Goal: Communication & Community: Share content

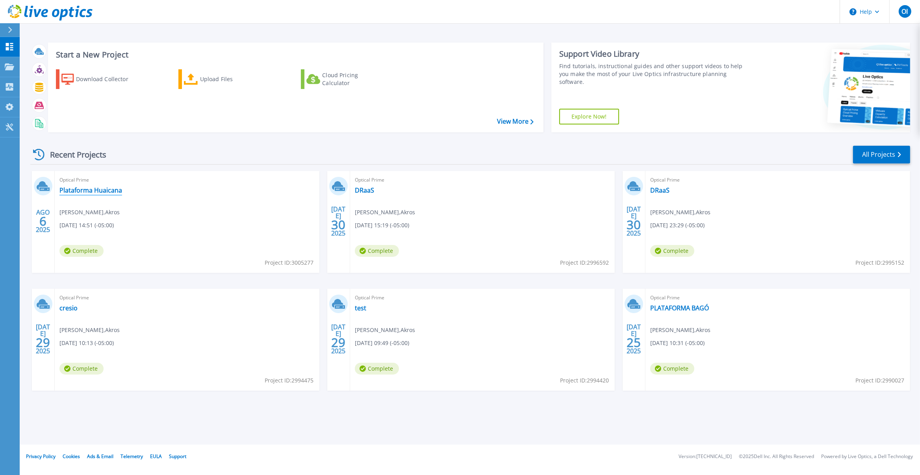
click at [117, 194] on link "Plataforma Huaicana" at bounding box center [90, 190] width 63 height 8
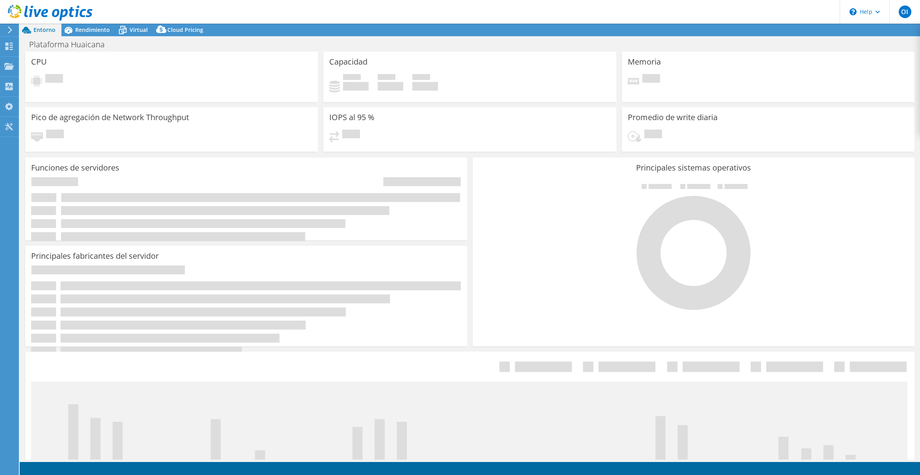
select select "USD"
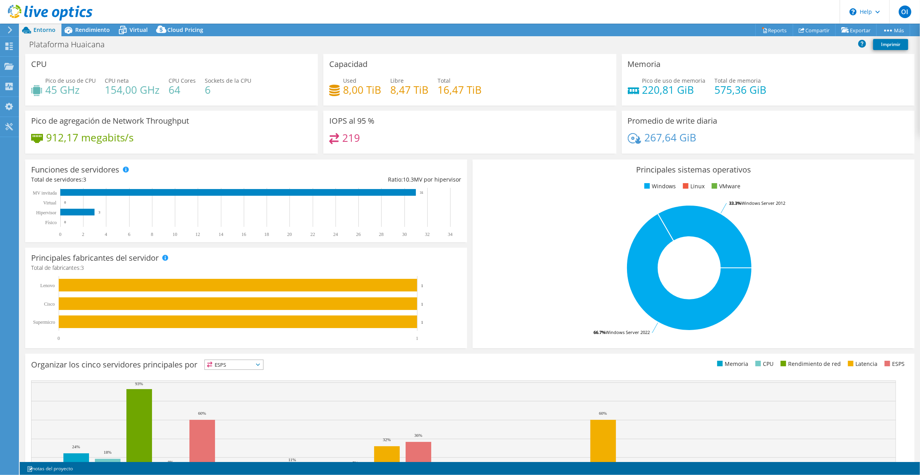
click at [441, 61] on div "Capacidad Used 8,00 TiB Libre 8,47 TiB Total 16,47 TiB" at bounding box center [470, 80] width 293 height 52
click at [807, 31] on link "Compartir" at bounding box center [814, 30] width 43 height 12
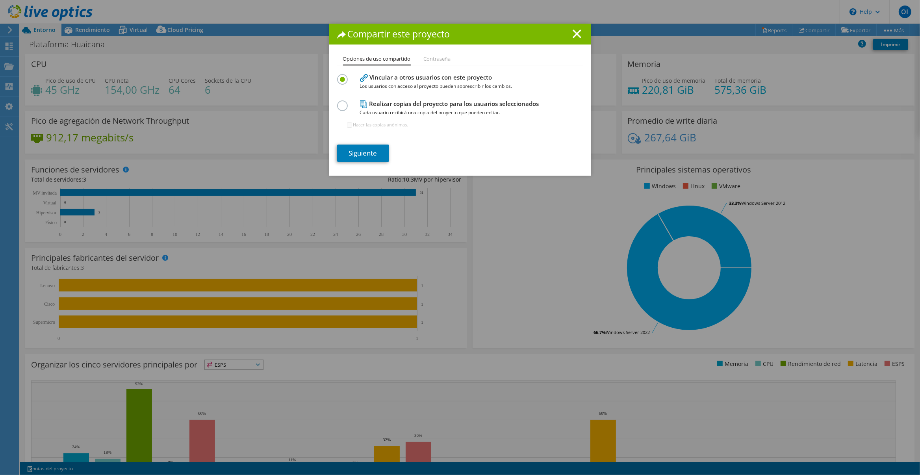
click at [394, 104] on h4 "Realizar copias del proyecto para los usuarios seleccionados Cada usuario recib…" at bounding box center [458, 108] width 197 height 18
click at [337, 102] on label at bounding box center [344, 101] width 14 height 2
click at [0, 0] on input "radio" at bounding box center [0, 0] width 0 height 0
click at [360, 152] on link "Siguiente" at bounding box center [363, 153] width 52 height 17
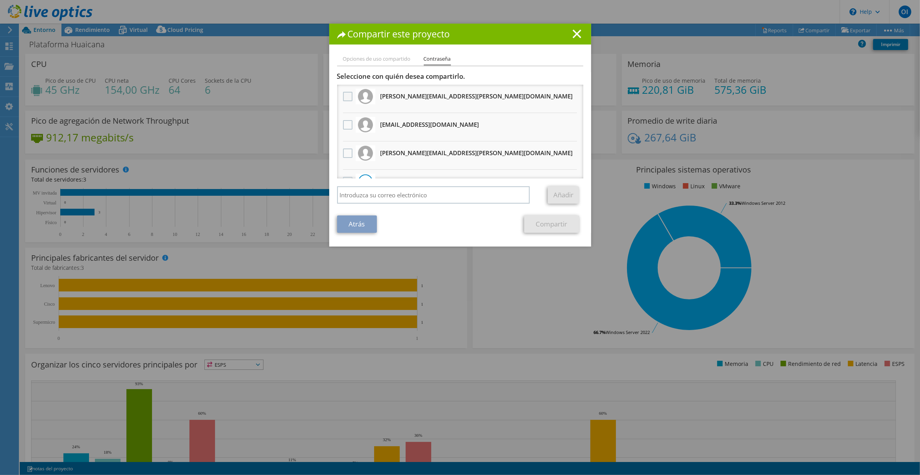
click at [343, 100] on label at bounding box center [348, 96] width 11 height 9
click at [0, 0] on input "checkbox" at bounding box center [0, 0] width 0 height 0
click at [551, 223] on link "Compartir" at bounding box center [551, 224] width 55 height 17
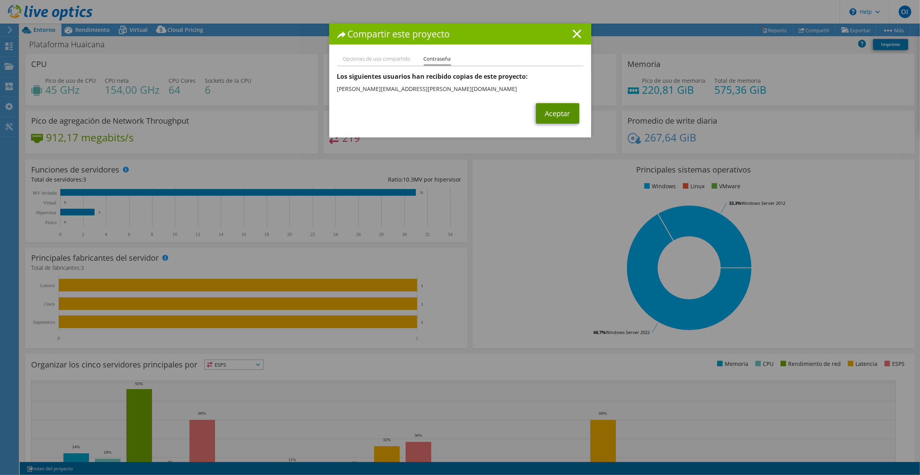
click at [548, 108] on link "Aceptar" at bounding box center [557, 113] width 43 height 20
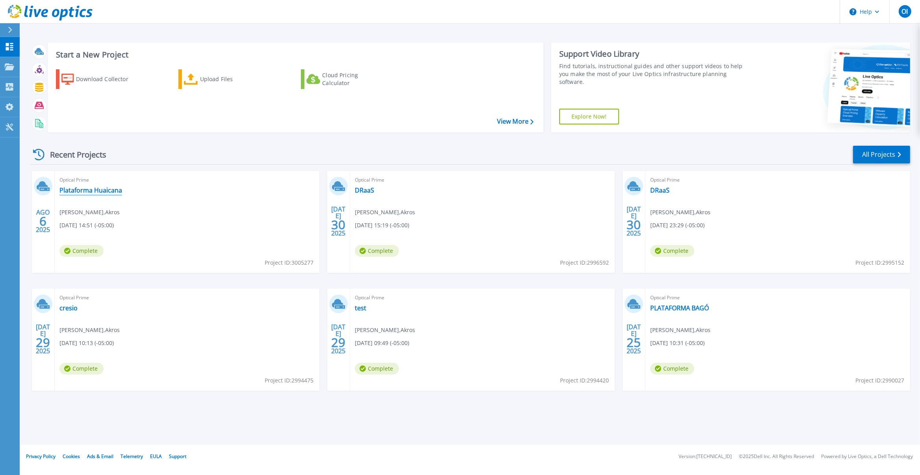
click at [113, 189] on link "Plataforma Huaicana" at bounding box center [90, 190] width 63 height 8
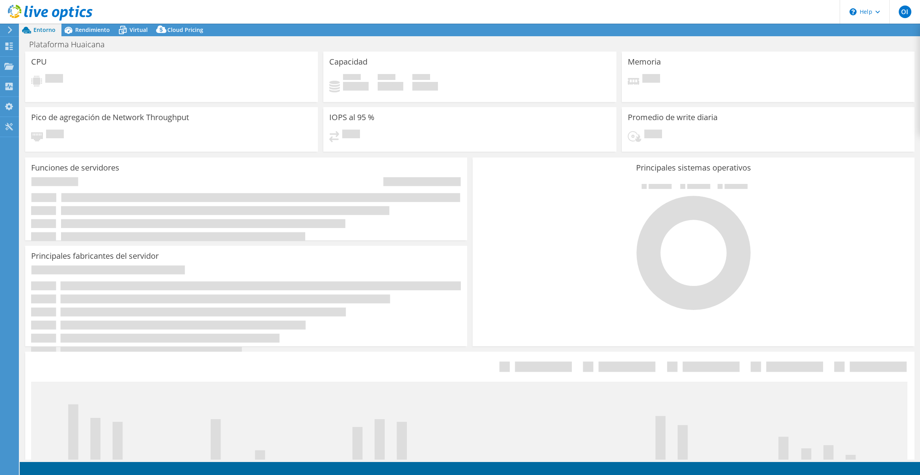
select select "USD"
